Goal: Task Accomplishment & Management: Manage account settings

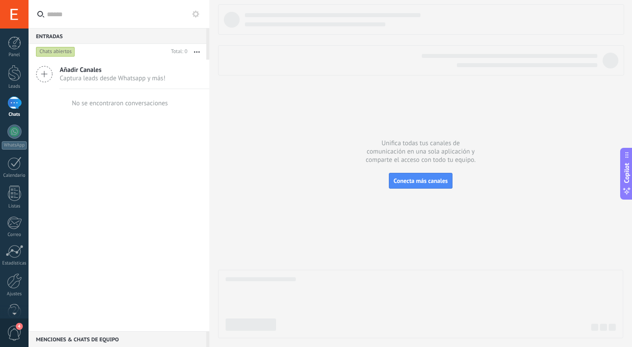
click at [416, 181] on span "Conecta más canales" at bounding box center [421, 181] width 54 height 8
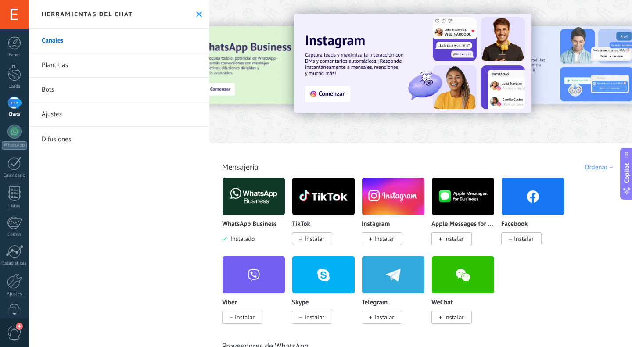
click at [257, 195] on img at bounding box center [254, 196] width 62 height 43
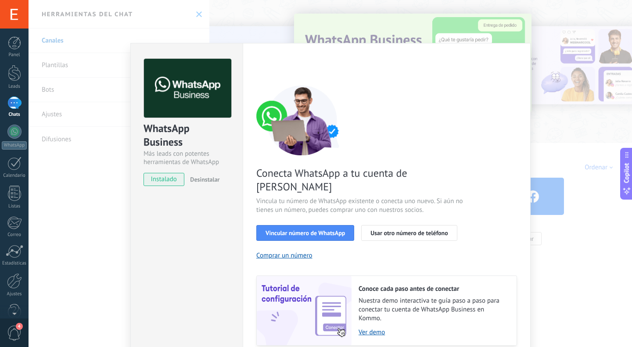
click at [304, 230] on span "Vincular número de WhatsApp" at bounding box center [305, 233] width 79 height 6
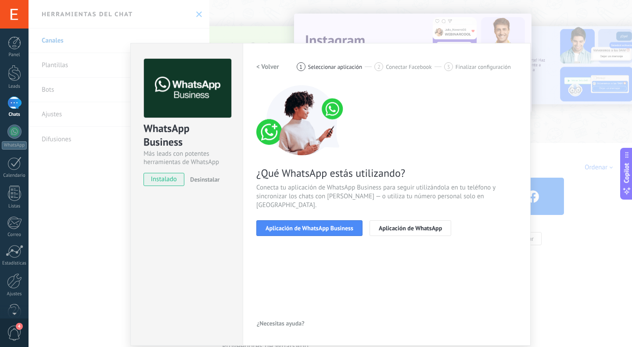
click at [314, 225] on span "Aplicación de WhatsApp Business" at bounding box center [310, 228] width 88 height 6
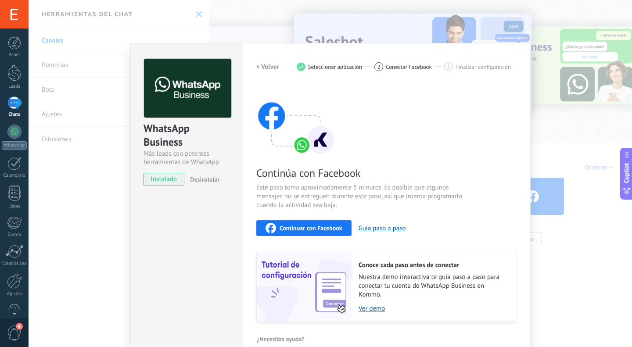
click at [321, 228] on span "Continuar con Facebook" at bounding box center [311, 228] width 63 height 6
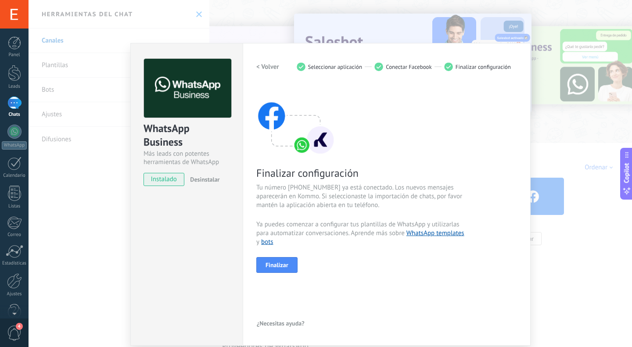
click at [285, 263] on span "Finalizar" at bounding box center [277, 265] width 23 height 6
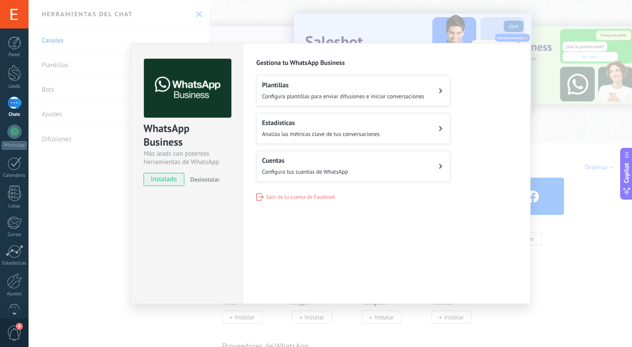
click at [332, 167] on div "Cuentas Configura tus cuentas de WhatsApp" at bounding box center [305, 166] width 86 height 19
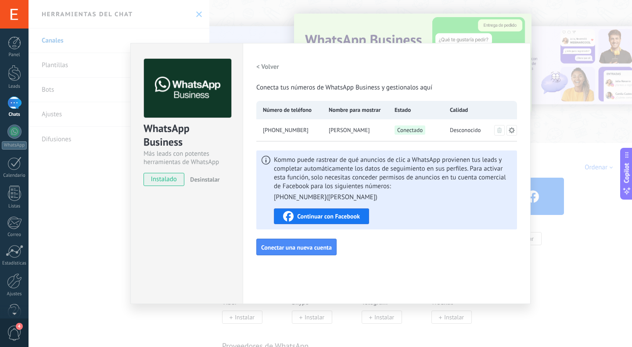
click at [307, 252] on button "Conectar una nueva cuenta" at bounding box center [296, 247] width 80 height 17
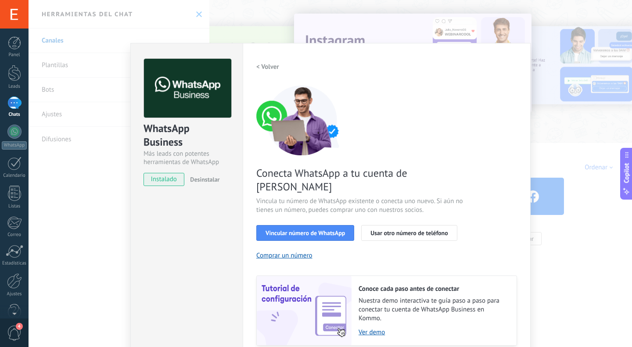
click at [385, 230] on span "Usar otro número de teléfono" at bounding box center [409, 233] width 77 height 6
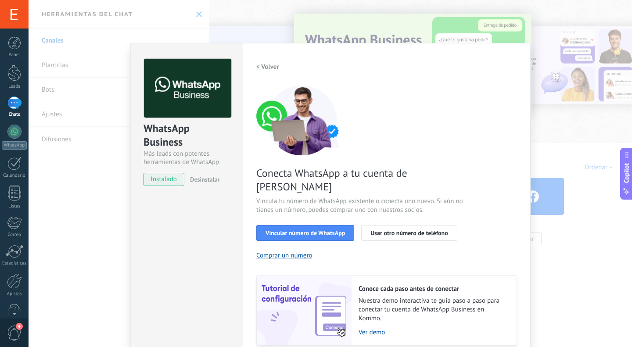
click at [99, 218] on div "WhatsApp Business Más leads con potentes herramientas de WhatsApp instalado Des…" at bounding box center [331, 173] width 604 height 347
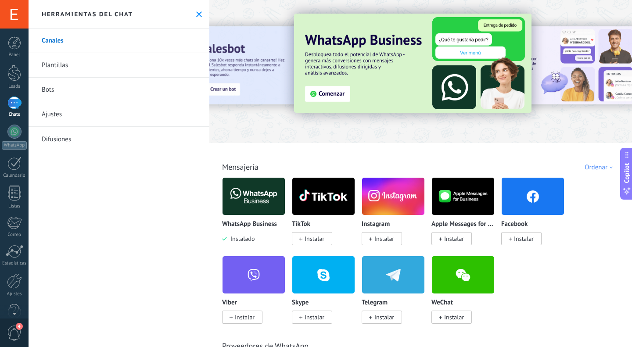
click at [14, 47] on div at bounding box center [14, 42] width 13 height 13
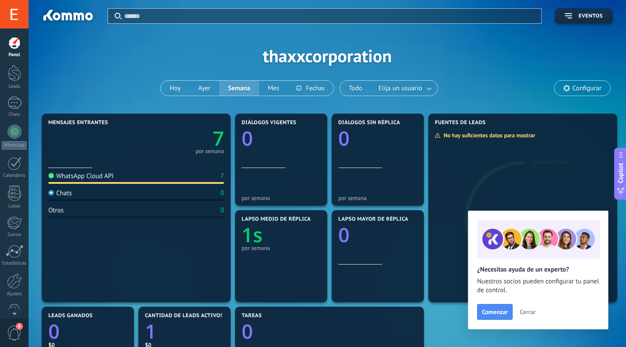
click at [527, 314] on span "Cerrar" at bounding box center [528, 312] width 16 height 6
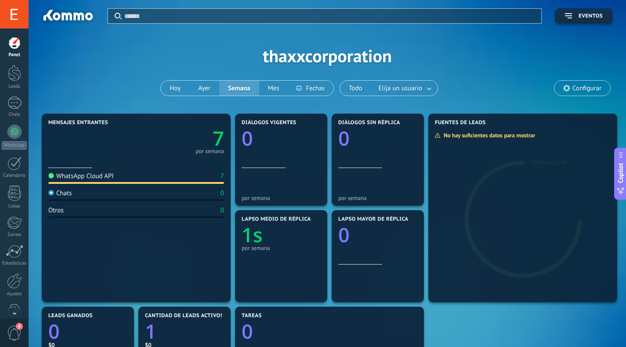
click at [476, 58] on div "Aplicar Eventos thaxxcorporation [PERSON_NAME] Semana Mes Todo Elija un usuario…" at bounding box center [327, 56] width 571 height 112
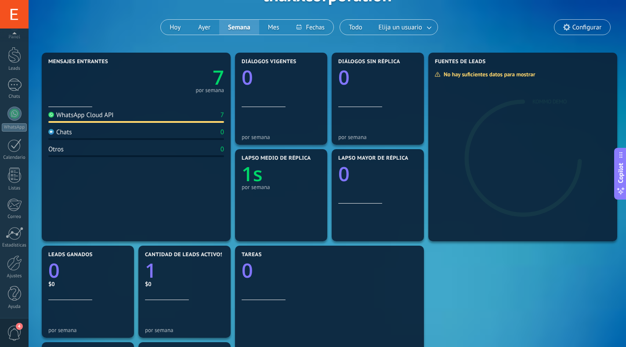
scroll to position [62, 0]
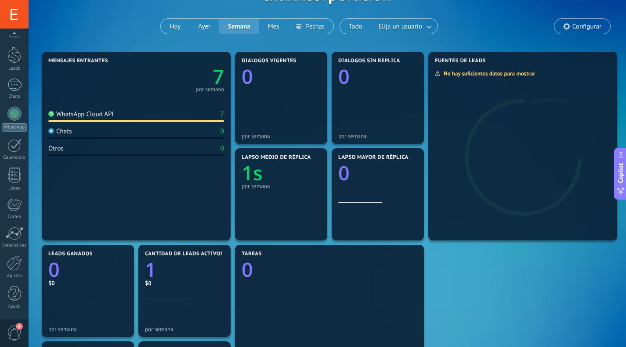
click at [14, 267] on div at bounding box center [14, 263] width 15 height 15
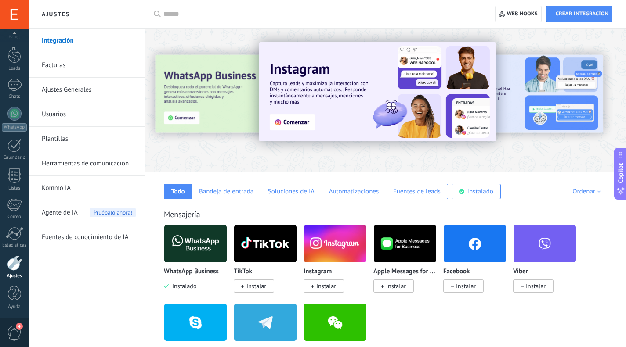
click at [72, 90] on link "Ajustes Generales" at bounding box center [89, 90] width 94 height 25
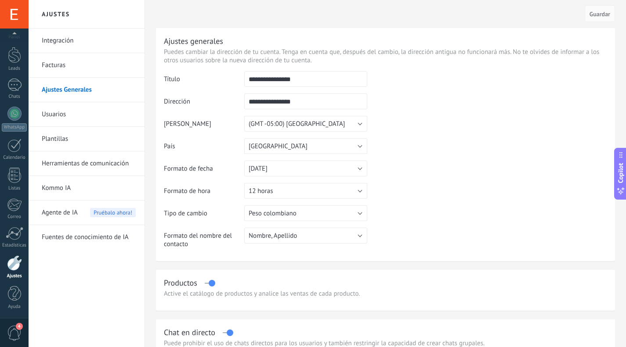
click at [15, 114] on div at bounding box center [14, 114] width 14 height 14
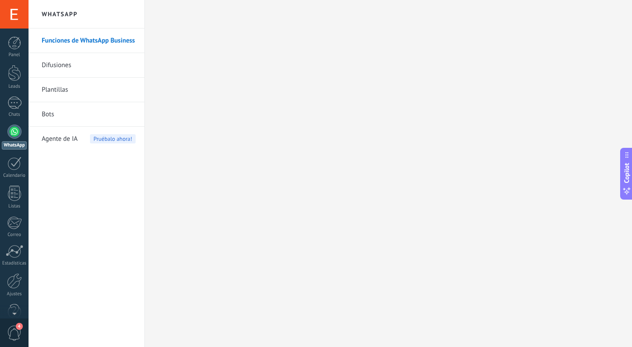
click at [75, 43] on link "Funciones de WhatsApp Business" at bounding box center [89, 41] width 94 height 25
click at [14, 266] on div at bounding box center [14, 263] width 15 height 15
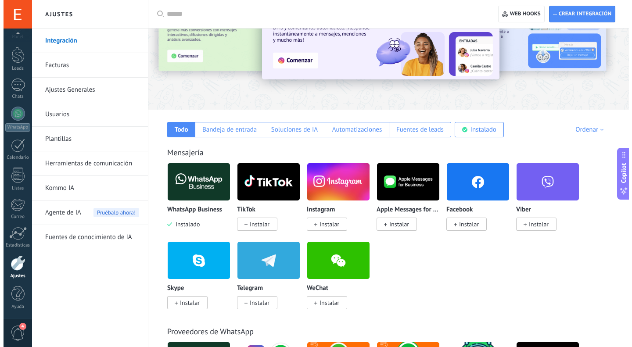
scroll to position [64, 0]
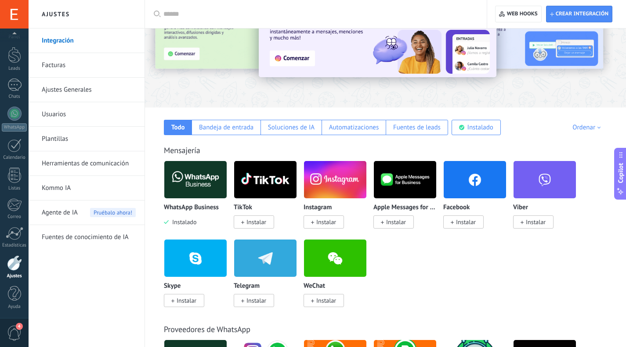
click at [199, 182] on img at bounding box center [195, 180] width 62 height 43
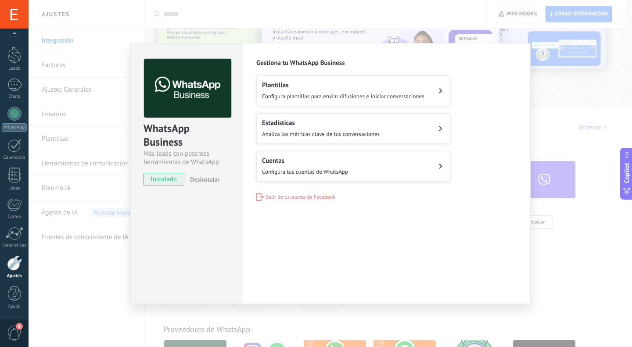
click at [319, 165] on div "Cuentas Configura tus cuentas de WhatsApp" at bounding box center [305, 166] width 86 height 19
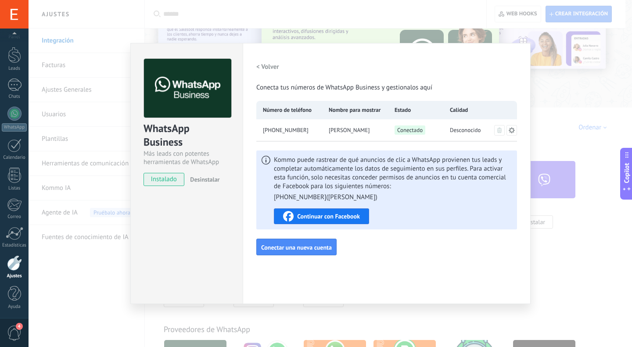
click at [514, 132] on icon at bounding box center [512, 130] width 7 height 7
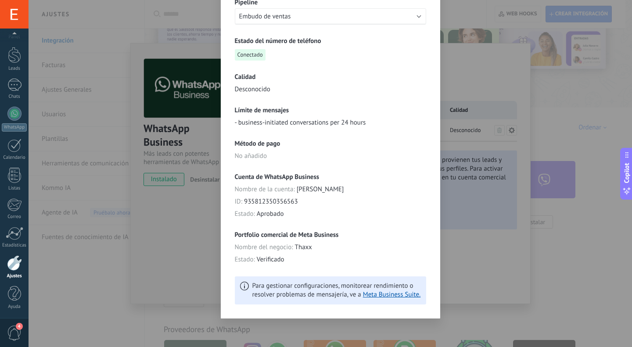
scroll to position [0, 0]
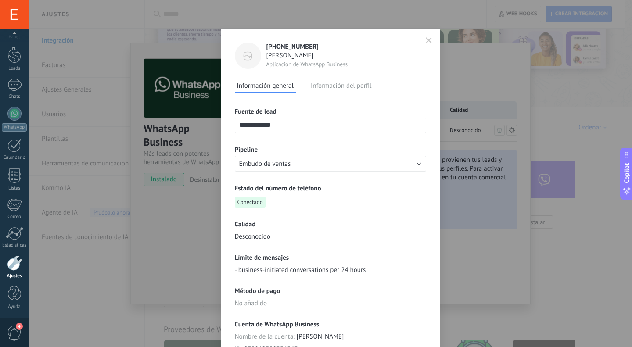
click at [429, 40] on icon "button" at bounding box center [429, 40] width 6 height 6
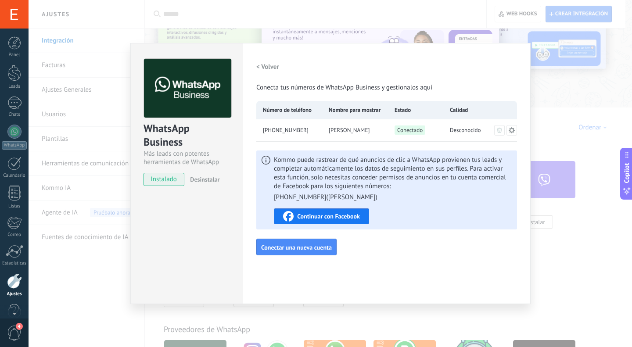
click at [12, 45] on div at bounding box center [14, 42] width 13 height 13
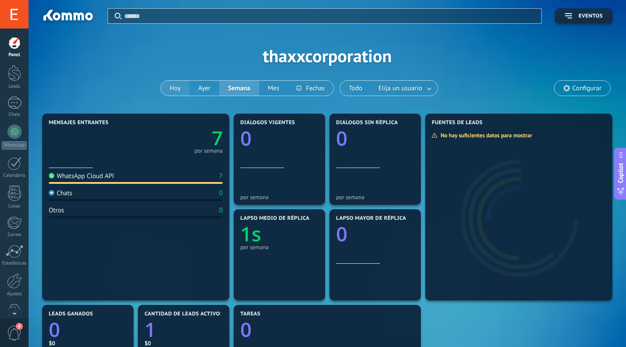
click at [180, 87] on button "Hoy" at bounding box center [175, 88] width 29 height 15
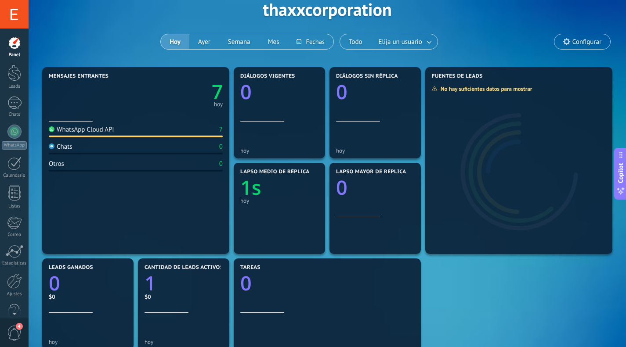
scroll to position [46, 0]
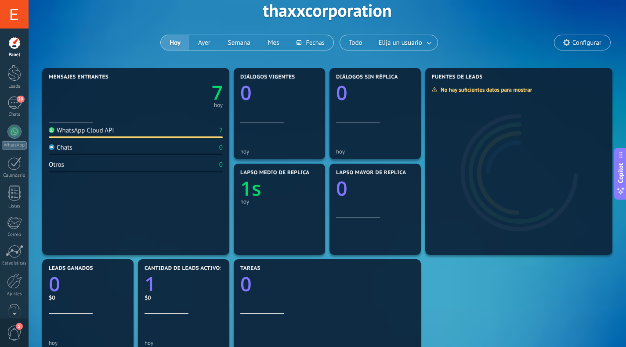
click at [14, 102] on div "28" at bounding box center [14, 103] width 14 height 13
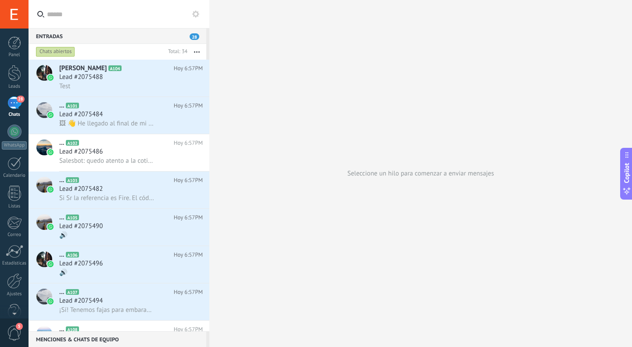
click at [128, 79] on div "Lead #2075488" at bounding box center [131, 77] width 144 height 9
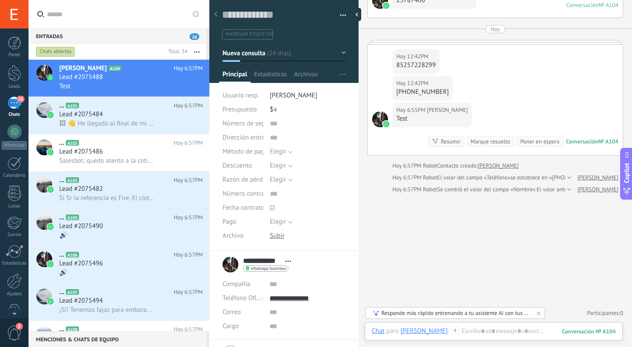
click at [13, 281] on div at bounding box center [14, 281] width 15 height 15
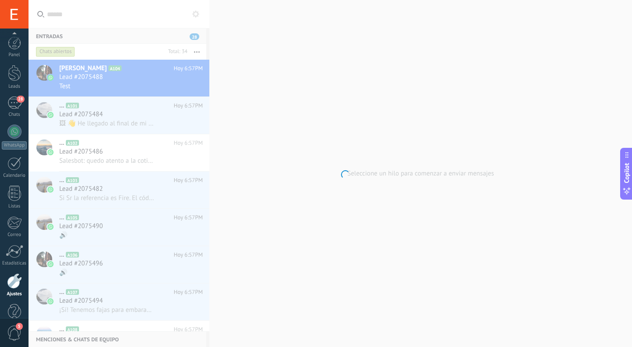
scroll to position [18, 0]
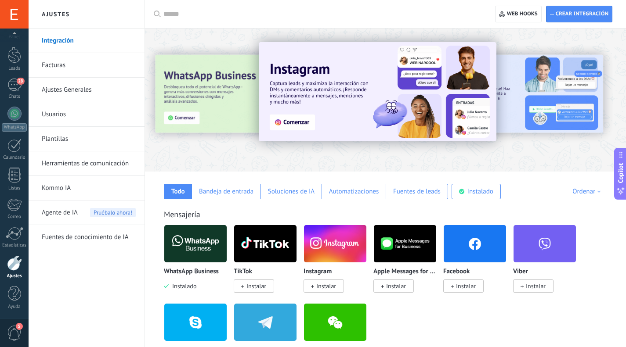
click at [68, 213] on span "Agente de IA" at bounding box center [60, 213] width 36 height 25
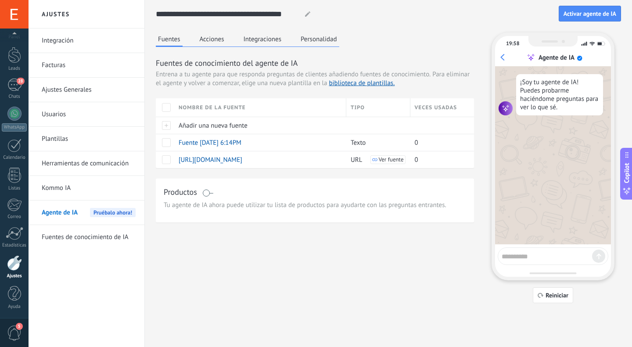
click at [14, 90] on div "28" at bounding box center [14, 85] width 14 height 13
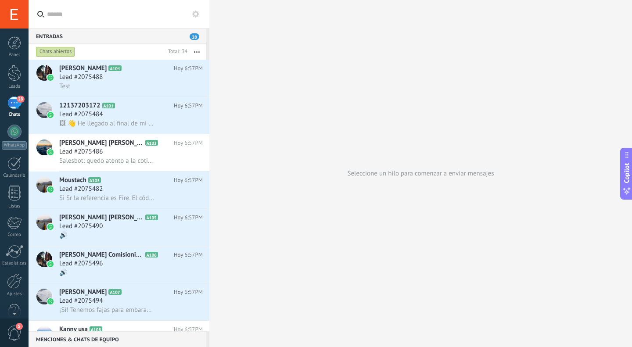
click at [117, 83] on div "Test" at bounding box center [131, 86] width 144 height 9
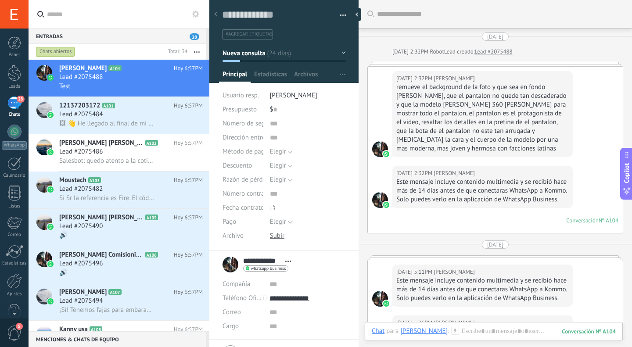
scroll to position [1799, 0]
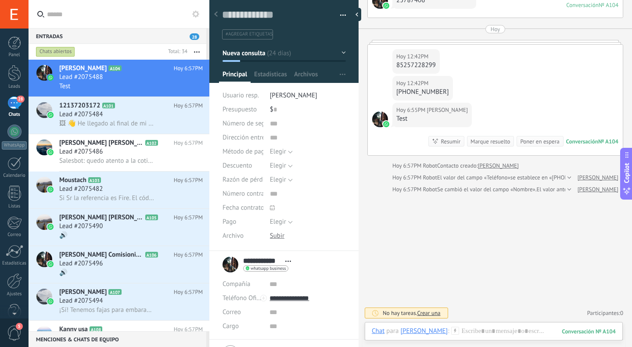
click at [0, 0] on icon at bounding box center [0, 0] width 0 height 0
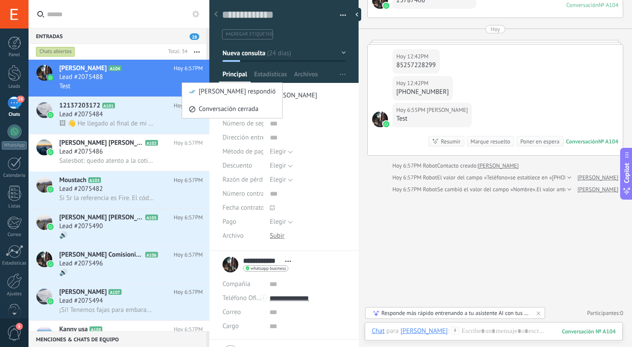
click at [155, 84] on div at bounding box center [316, 173] width 632 height 347
click at [13, 283] on div at bounding box center [14, 281] width 15 height 15
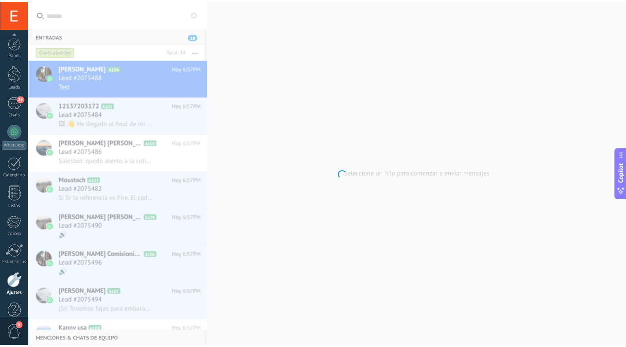
scroll to position [18, 0]
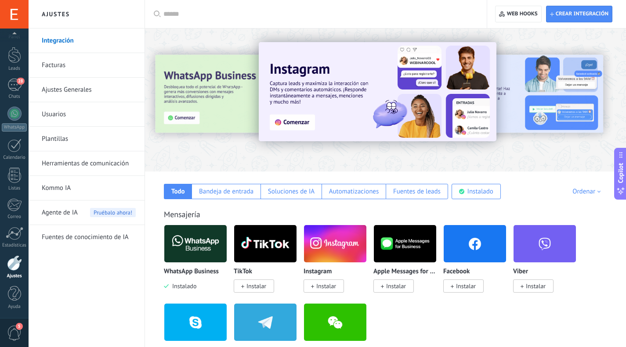
click at [79, 212] on div "Agente de IA Pruébalo ahora!" at bounding box center [89, 213] width 94 height 25
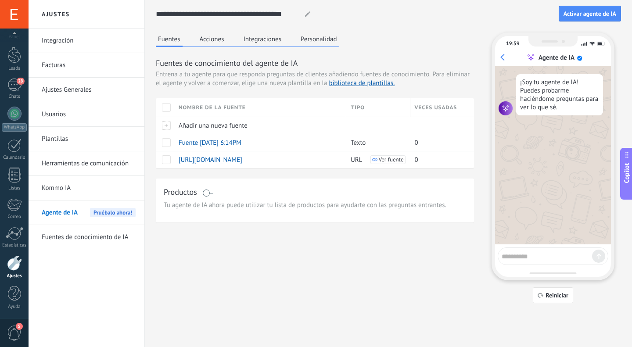
click at [258, 36] on button "Integraciones" at bounding box center [263, 39] width 43 height 13
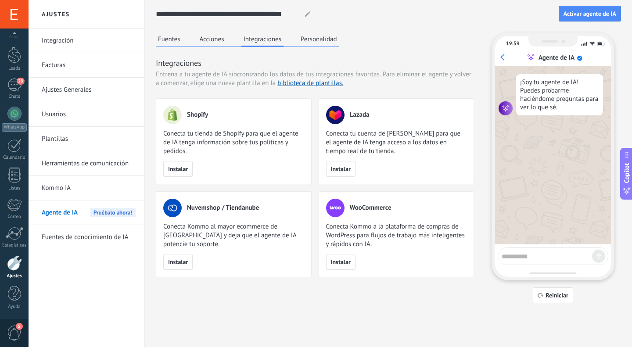
click at [212, 40] on button "Acciones" at bounding box center [212, 39] width 29 height 13
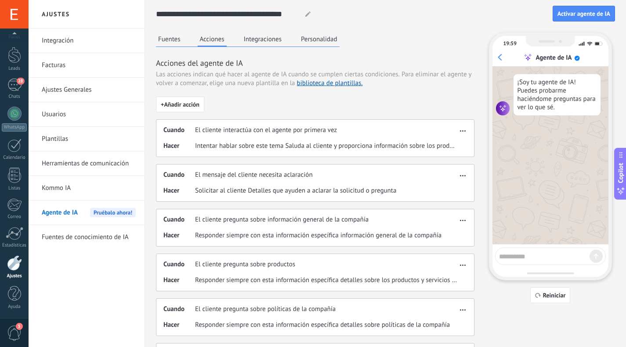
click at [179, 38] on button "Fuentes" at bounding box center [169, 39] width 27 height 13
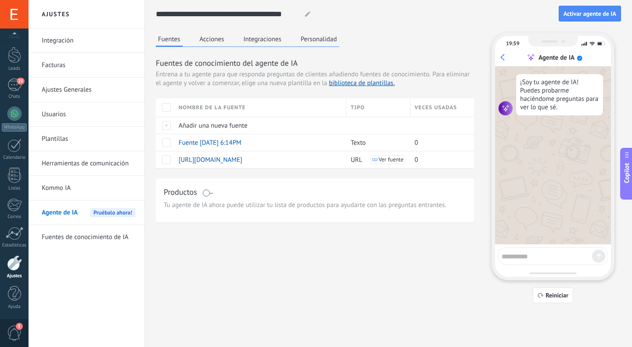
click at [66, 41] on link "Integración" at bounding box center [89, 41] width 94 height 25
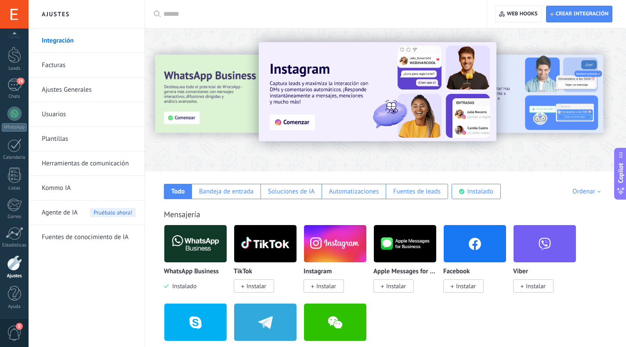
click at [199, 243] on img at bounding box center [195, 244] width 62 height 43
click at [203, 250] on img at bounding box center [195, 244] width 62 height 43
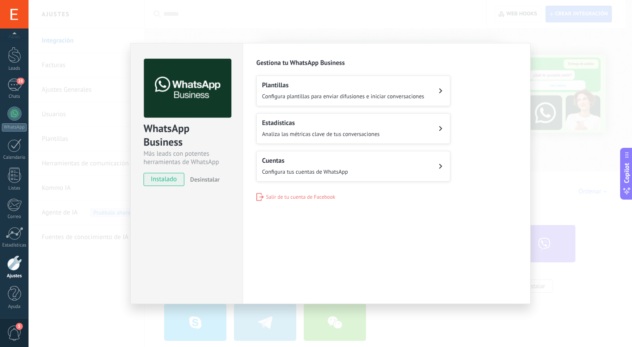
click at [425, 180] on button "Cuentas Configura tus cuentas de WhatsApp" at bounding box center [353, 166] width 194 height 31
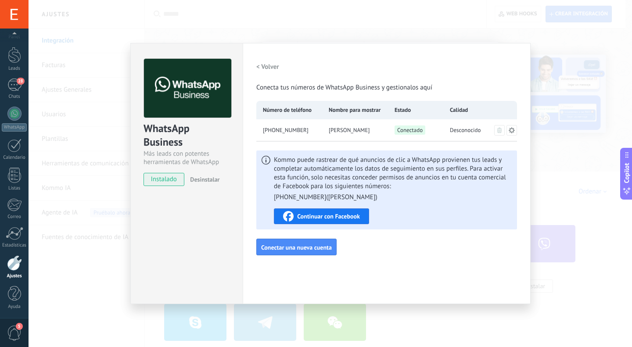
click at [265, 67] on h2 "< Volver" at bounding box center [267, 67] width 23 height 8
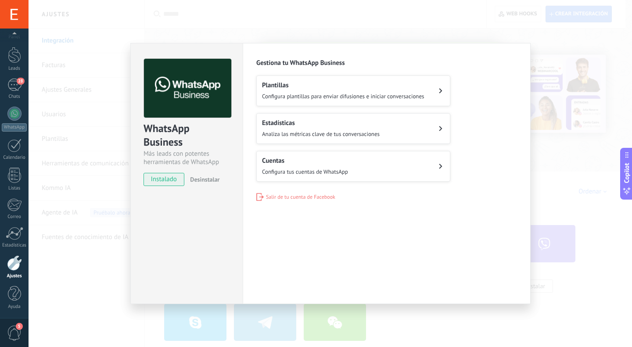
click at [79, 284] on div "WhatsApp Business Más leads con potentes herramientas de WhatsApp instalado Des…" at bounding box center [331, 173] width 604 height 347
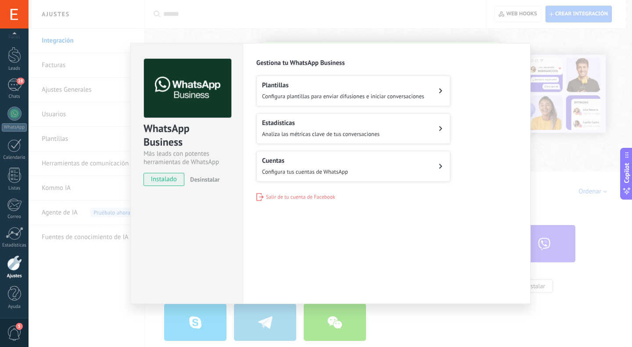
click at [98, 275] on div "WhatsApp Business Más leads con potentes herramientas de WhatsApp instalado Des…" at bounding box center [331, 173] width 604 height 347
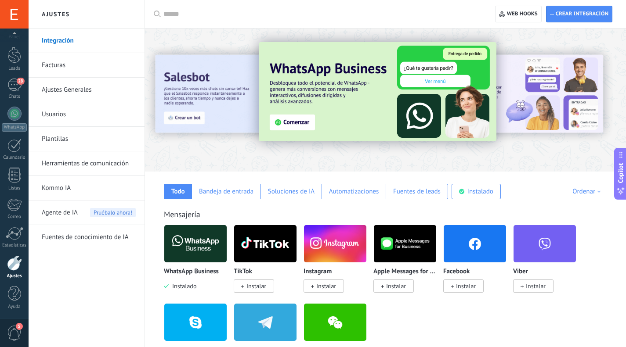
click at [65, 188] on link "Kommo IA" at bounding box center [89, 188] width 94 height 25
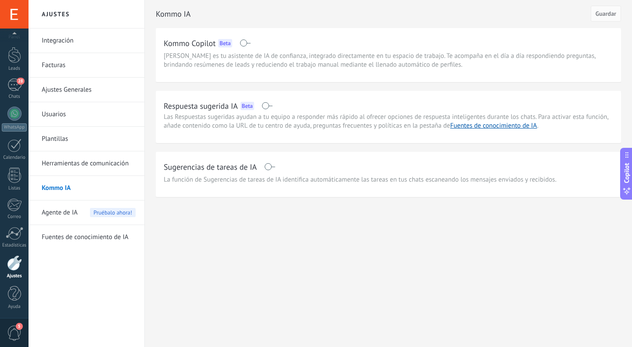
click at [270, 106] on span at bounding box center [267, 105] width 11 height 7
click at [613, 15] on span "Guardar" at bounding box center [606, 14] width 21 height 6
click at [76, 164] on link "Herramientas de comunicación" at bounding box center [89, 164] width 94 height 25
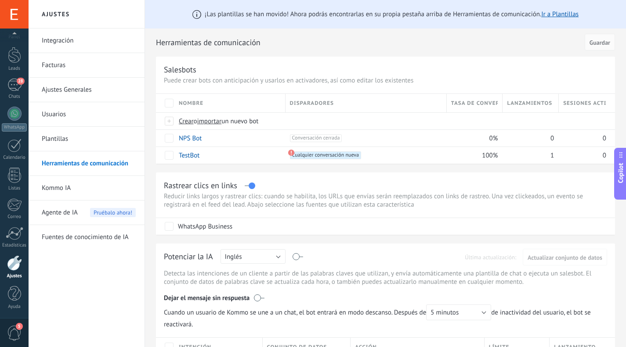
click at [61, 141] on link "Plantillas" at bounding box center [89, 139] width 94 height 25
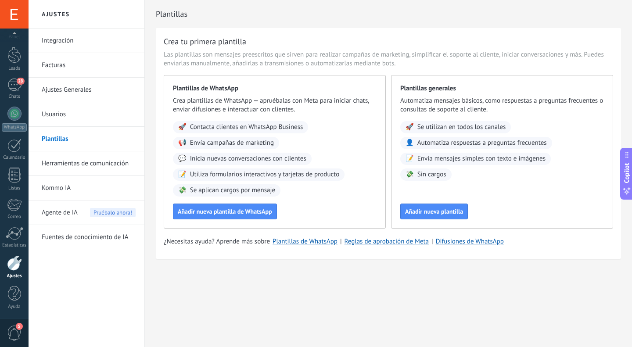
click at [54, 116] on link "Usuarios" at bounding box center [89, 114] width 94 height 25
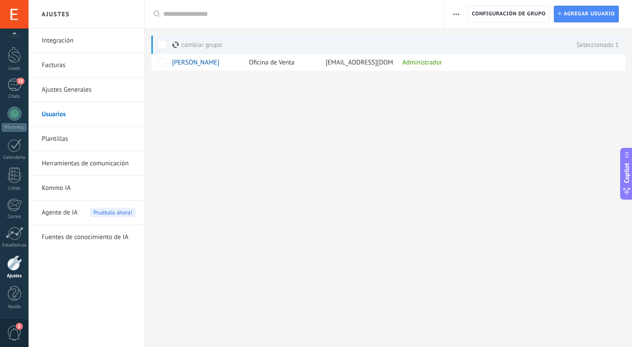
click at [69, 88] on link "Ajustes Generales" at bounding box center [89, 90] width 94 height 25
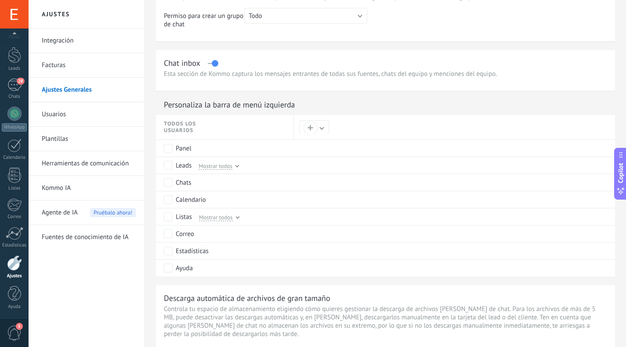
scroll to position [347, 0]
click at [17, 83] on div "28" at bounding box center [14, 85] width 14 height 13
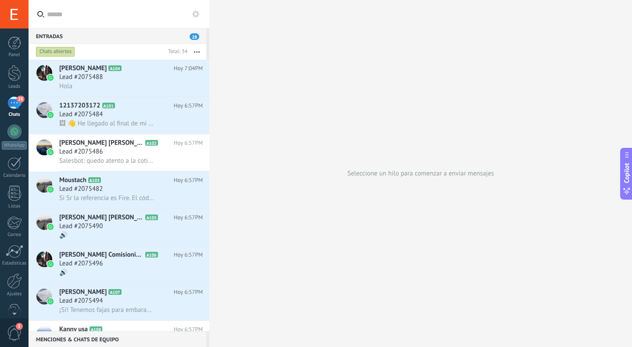
drag, startPoint x: 141, startPoint y: 75, endPoint x: 129, endPoint y: 74, distance: 11.5
click at [129, 74] on div "Lead #2075488" at bounding box center [131, 77] width 144 height 9
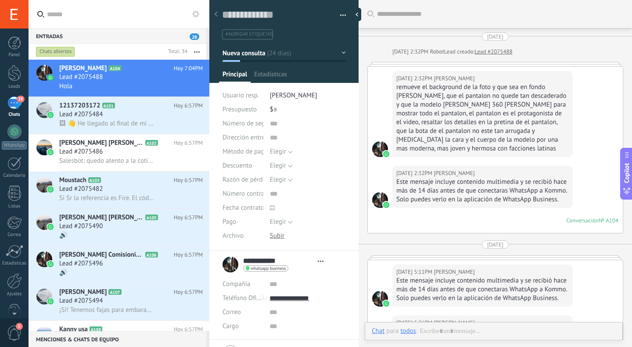
type textarea "**********"
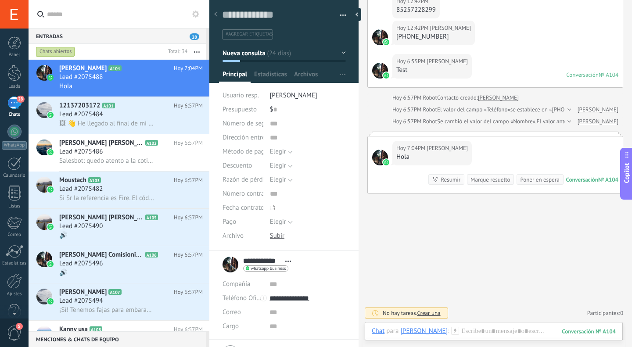
click at [341, 11] on button "button" at bounding box center [340, 15] width 13 height 13
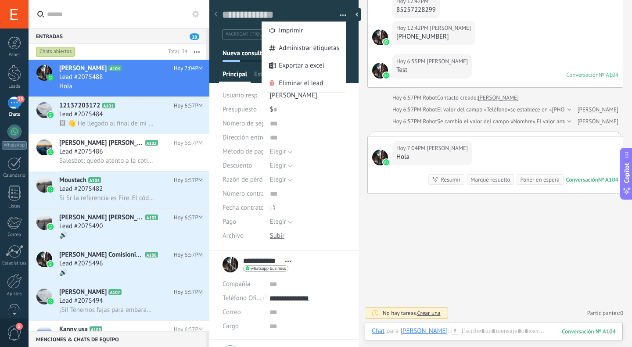
click at [342, 13] on button "button" at bounding box center [340, 15] width 13 height 13
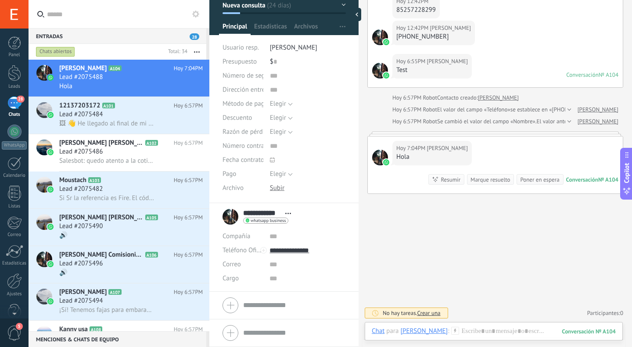
scroll to position [0, 0]
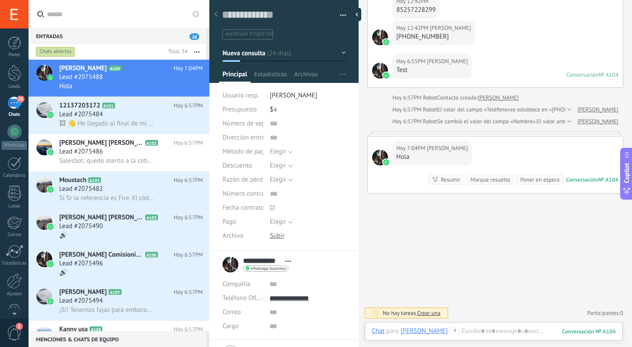
click at [278, 77] on span "Estadísticas" at bounding box center [270, 76] width 33 height 13
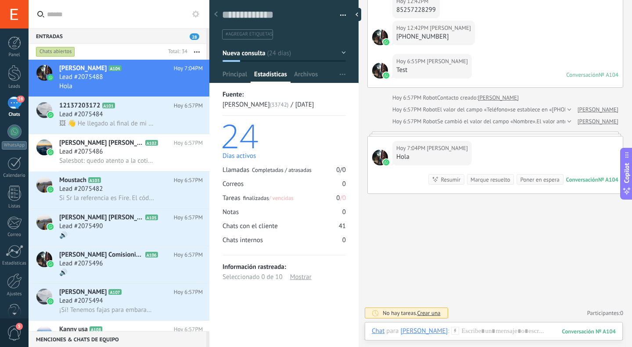
click at [304, 74] on span "Archivos" at bounding box center [306, 76] width 24 height 13
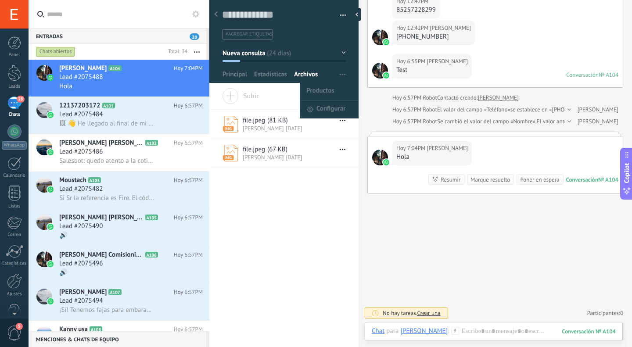
click at [340, 76] on span "button" at bounding box center [343, 74] width 6 height 17
click at [0, 0] on icon at bounding box center [0, 0] width 0 height 0
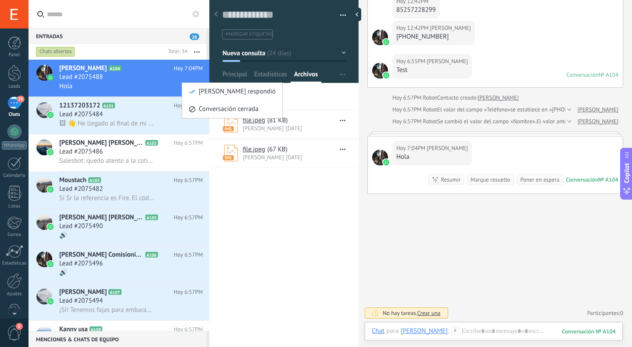
click at [197, 13] on div at bounding box center [316, 173] width 632 height 347
click at [197, 13] on use at bounding box center [195, 14] width 7 height 7
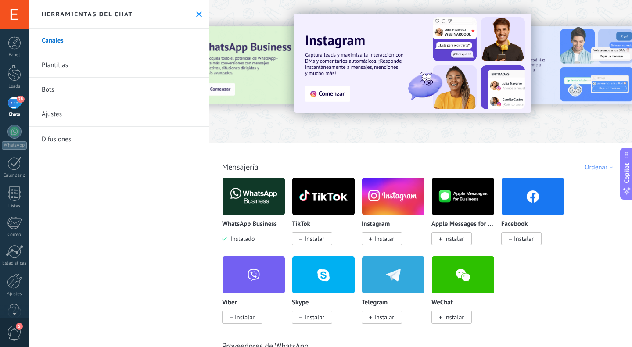
click at [53, 90] on link "Bots" at bounding box center [119, 90] width 181 height 25
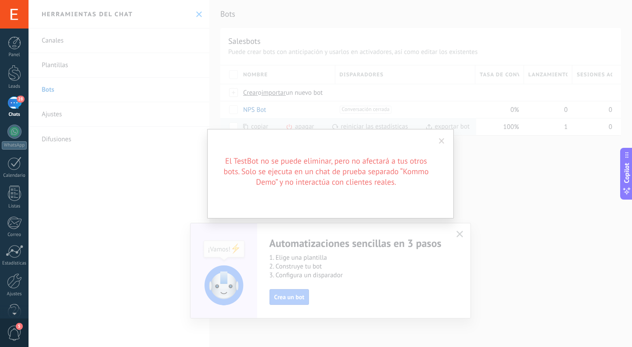
click at [443, 142] on span at bounding box center [442, 141] width 6 height 6
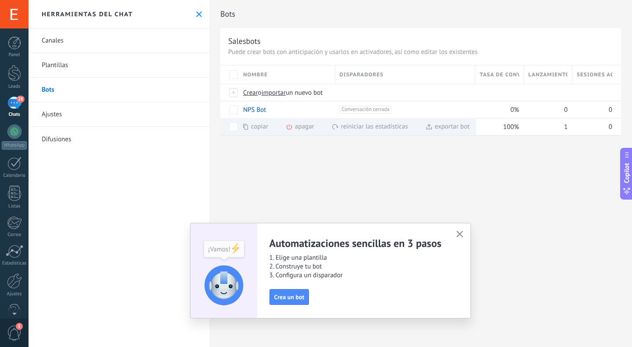
click at [459, 235] on icon "button" at bounding box center [460, 234] width 7 height 7
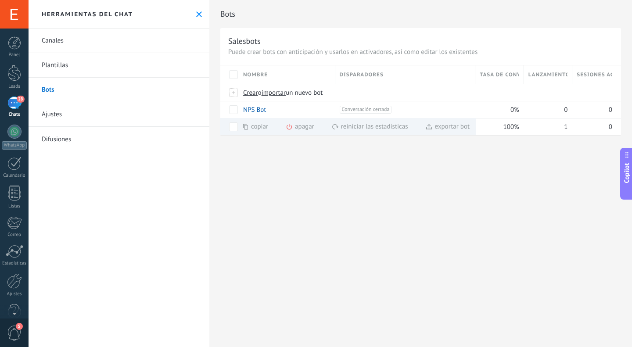
click at [58, 42] on link "Canales" at bounding box center [119, 41] width 181 height 25
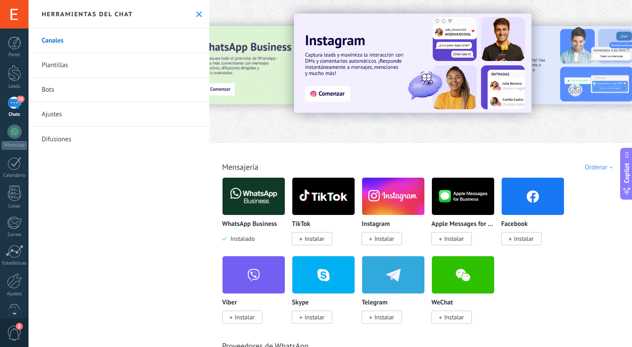
click at [51, 90] on link "Bots" at bounding box center [119, 90] width 181 height 25
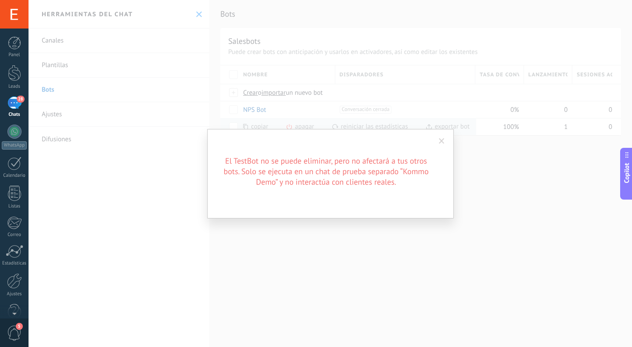
click at [442, 141] on span at bounding box center [442, 141] width 6 height 6
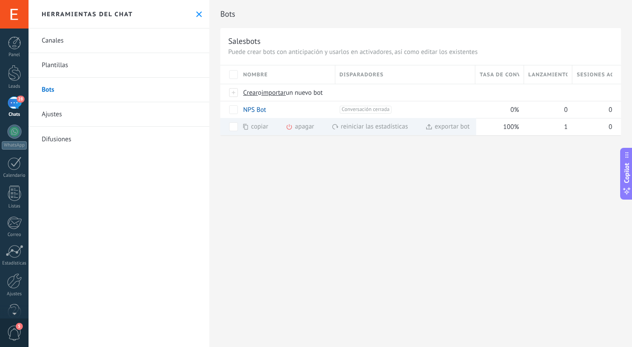
click at [14, 285] on div at bounding box center [14, 281] width 15 height 15
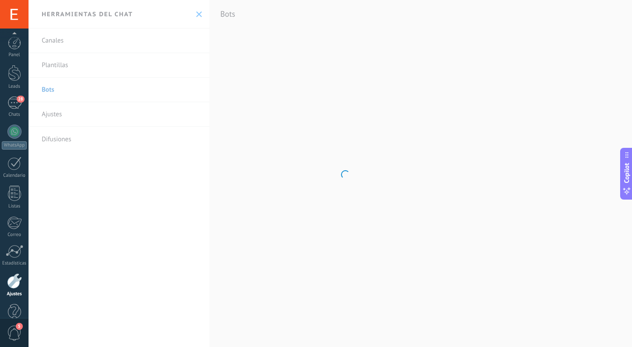
scroll to position [18, 0]
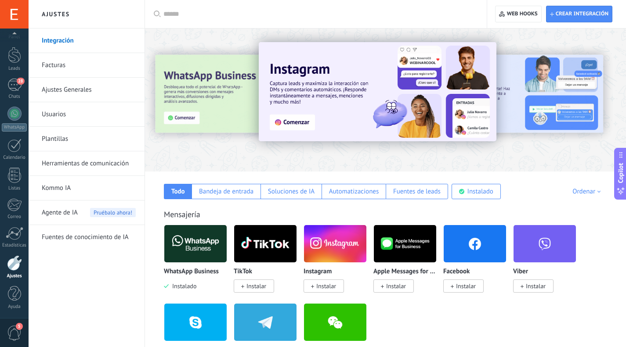
click at [61, 213] on span "Agente de IA" at bounding box center [60, 213] width 36 height 25
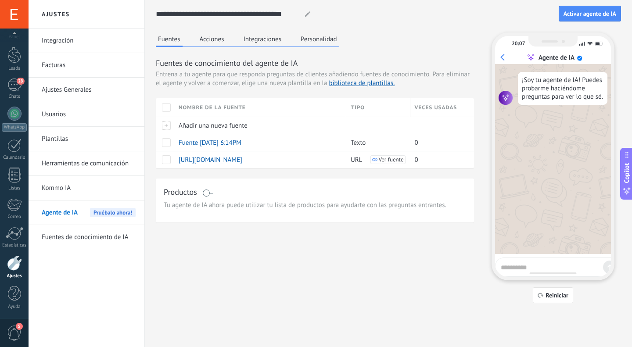
click at [596, 14] on span "Activar agente de IA" at bounding box center [590, 14] width 53 height 6
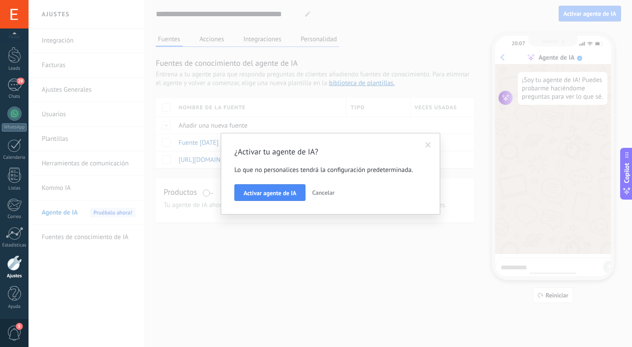
click at [277, 193] on span "Activar agente de IA" at bounding box center [270, 193] width 53 height 6
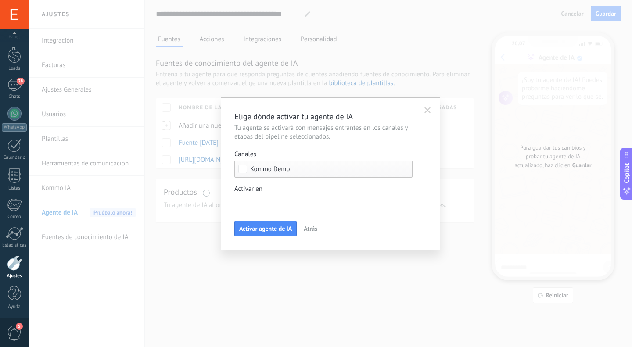
click at [0, 0] on div "Incoming leads Nueva consulta Cualificado Cotización enviada Pedido creado Pedi…" at bounding box center [0, 0] width 0 height 0
click at [270, 184] on div at bounding box center [331, 173] width 604 height 347
click at [265, 231] on span "Activar agente de IA" at bounding box center [265, 229] width 53 height 6
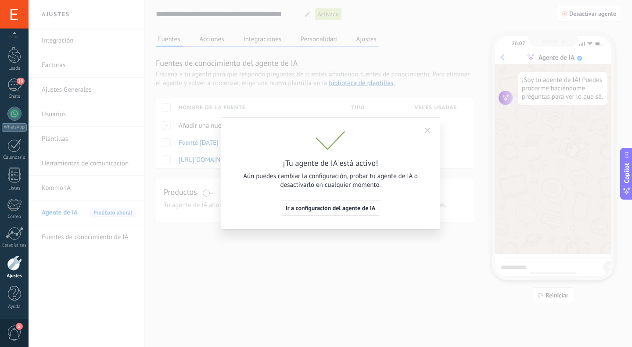
click at [317, 208] on span "Ir a configuración del agente de IA" at bounding box center [331, 208] width 90 height 6
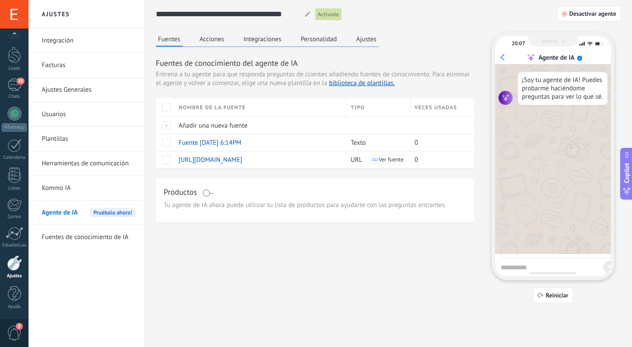
click at [16, 113] on div at bounding box center [14, 114] width 14 height 14
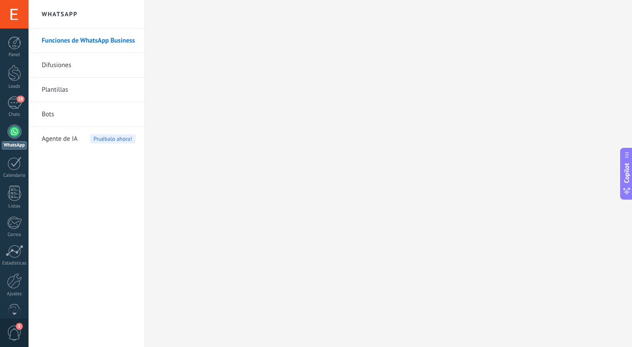
click at [69, 136] on span "Agente de IA" at bounding box center [60, 139] width 36 height 25
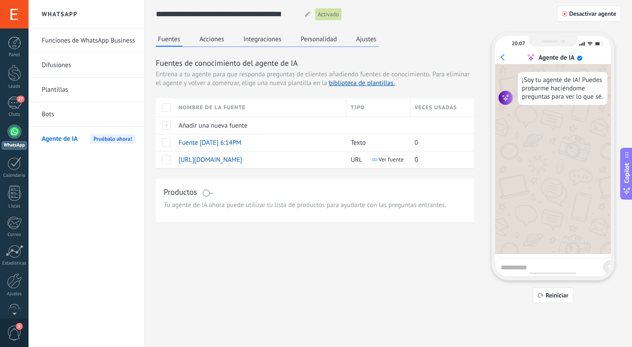
click at [209, 142] on span "Fuente [DATE] 6:14PM" at bounding box center [210, 143] width 63 height 8
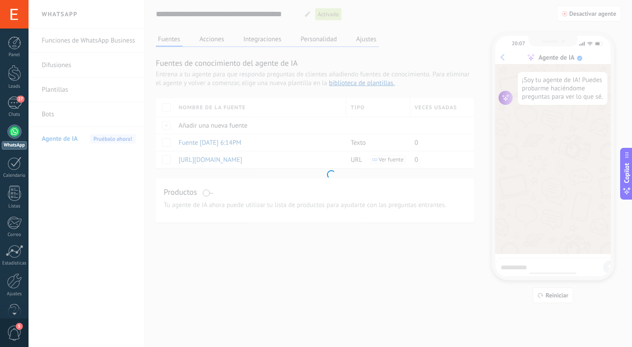
type input "**********"
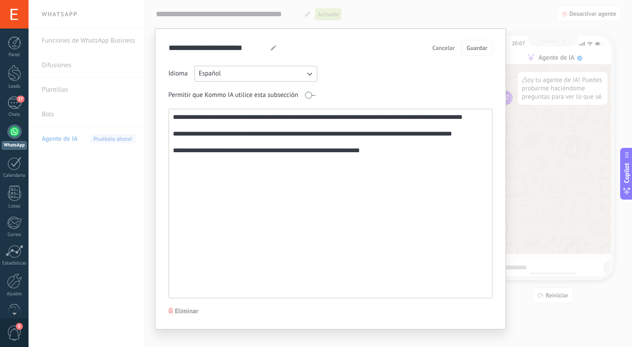
click at [405, 161] on textarea "**********" at bounding box center [329, 203] width 321 height 189
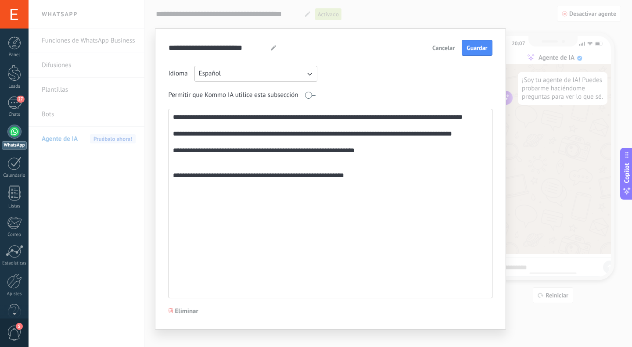
paste textarea "**********"
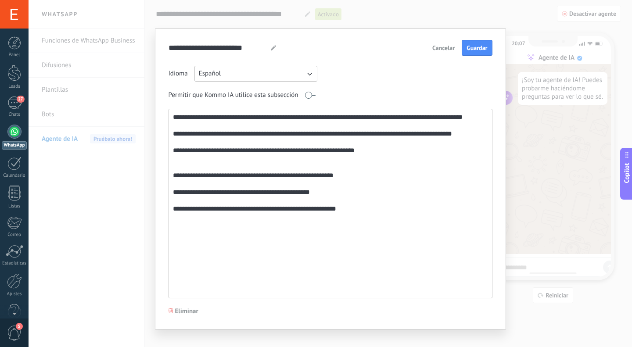
paste textarea "**********"
click at [171, 217] on textarea "**********" at bounding box center [329, 203] width 321 height 189
click at [170, 184] on textarea "**********" at bounding box center [329, 203] width 321 height 189
click at [171, 142] on textarea "**********" at bounding box center [329, 203] width 321 height 189
click at [172, 116] on textarea "**********" at bounding box center [329, 203] width 321 height 189
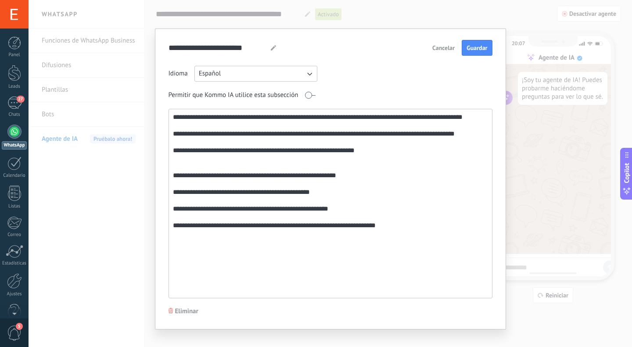
click at [210, 248] on textarea "**********" at bounding box center [329, 203] width 321 height 189
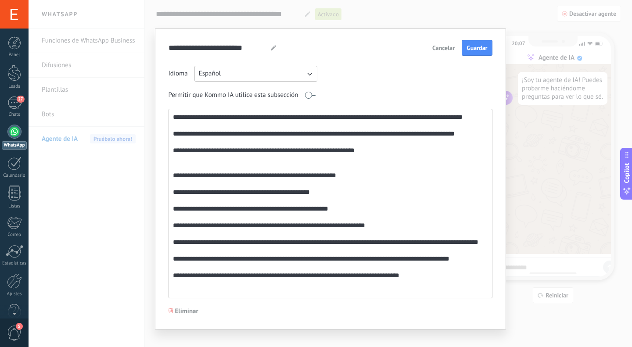
click at [179, 295] on textarea "**********" at bounding box center [329, 203] width 321 height 189
click at [170, 276] on textarea "**********" at bounding box center [329, 203] width 321 height 189
click at [172, 293] on textarea "**********" at bounding box center [329, 203] width 321 height 189
click at [397, 293] on textarea "**********" at bounding box center [329, 203] width 321 height 189
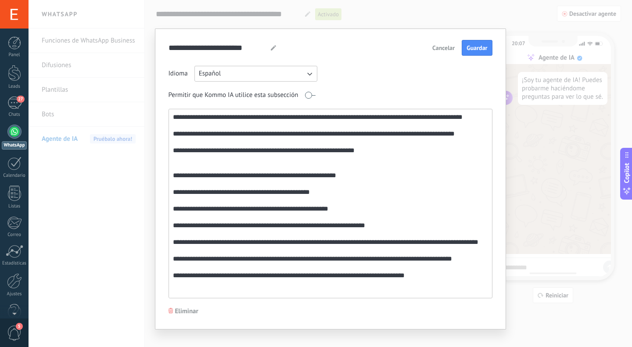
type textarea "**********"
click at [480, 48] on span "Guardar" at bounding box center [477, 48] width 21 height 6
click at [94, 239] on div "**********" at bounding box center [331, 173] width 604 height 347
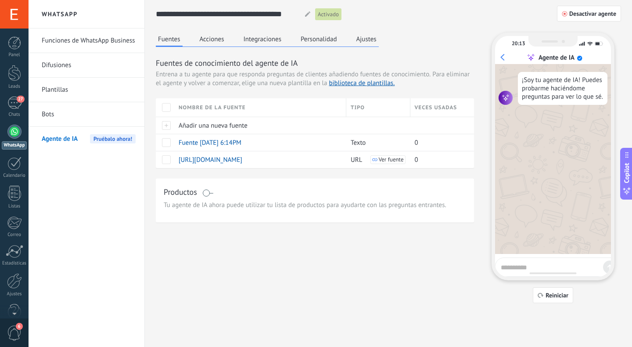
click at [259, 38] on button "Integraciones" at bounding box center [263, 39] width 43 height 13
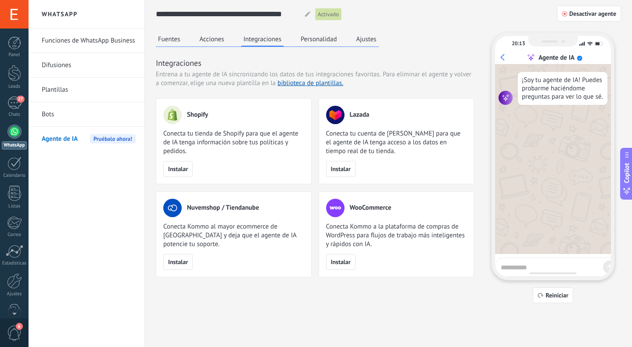
click at [184, 168] on span "Instalar" at bounding box center [178, 169] width 20 height 6
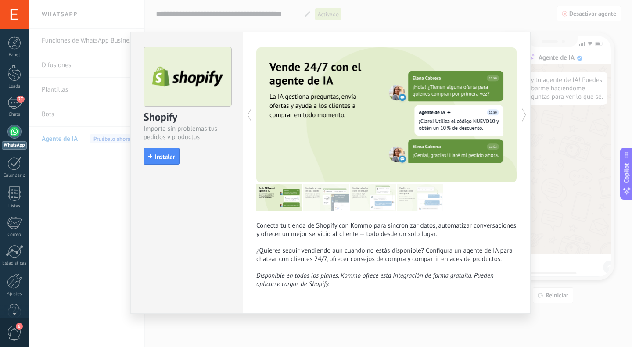
click at [172, 158] on span "Instalar" at bounding box center [165, 157] width 20 height 6
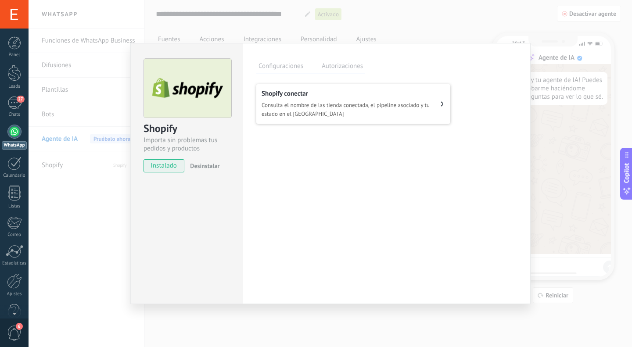
click at [311, 108] on span "Consulta el nombre de las tienda conectada, el pipeline asociado y tu estado en…" at bounding box center [351, 110] width 179 height 18
